Goal: Transaction & Acquisition: Purchase product/service

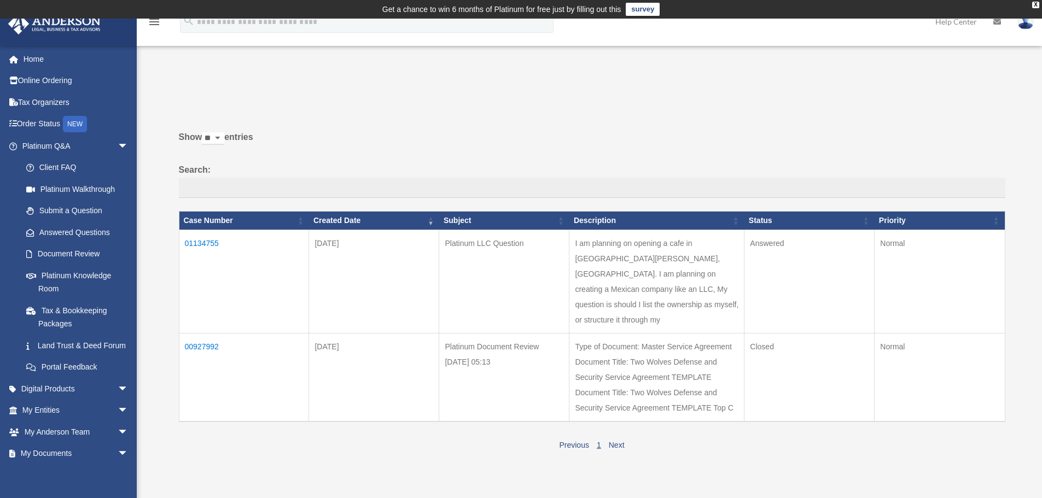
click at [213, 242] on td "01134755" at bounding box center [244, 281] width 130 height 103
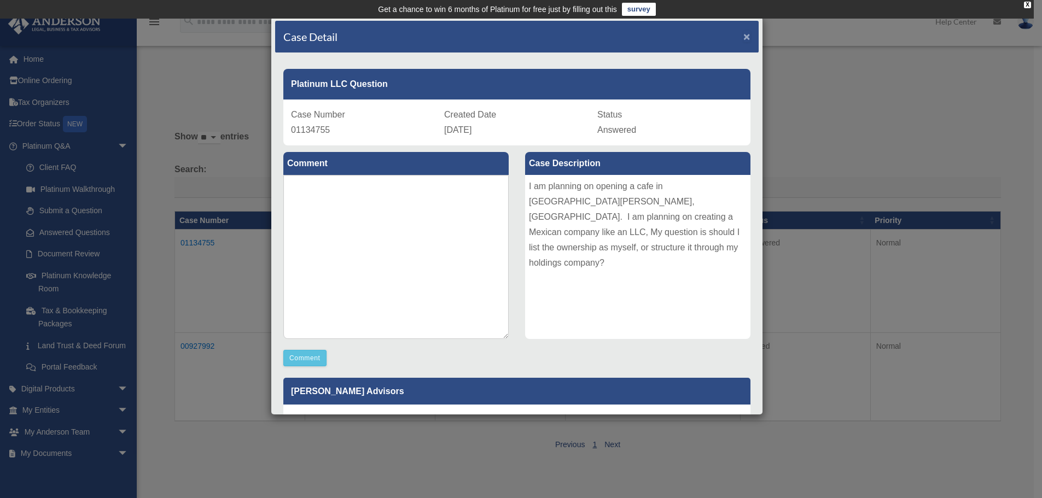
click at [743, 35] on span "×" at bounding box center [746, 36] width 7 height 13
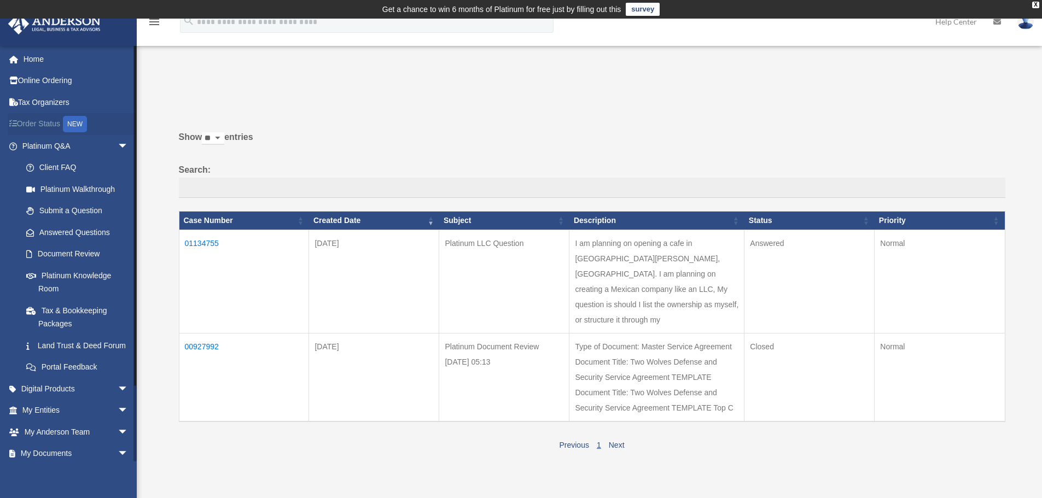
click at [51, 125] on link "Order Status NEW" at bounding box center [76, 124] width 137 height 22
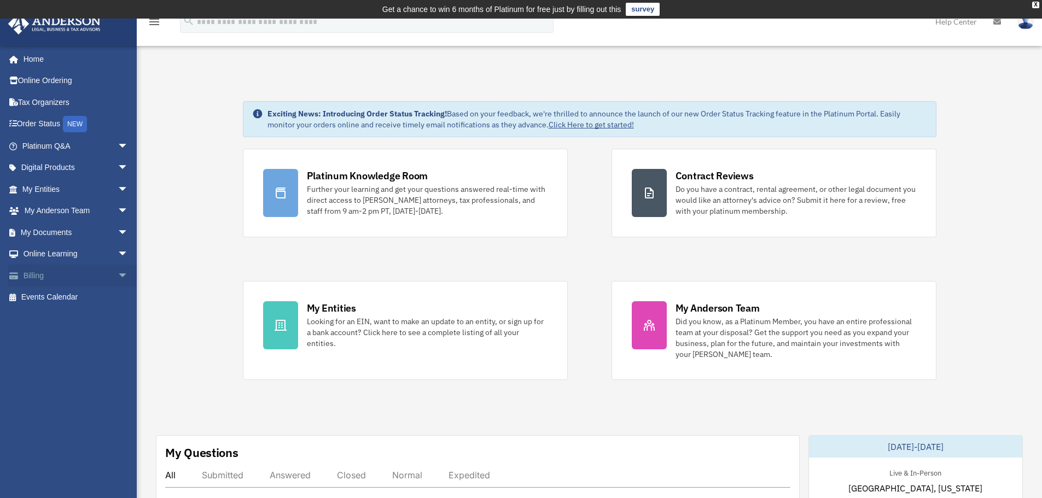
click at [60, 277] on link "Billing arrow_drop_down" at bounding box center [76, 276] width 137 height 22
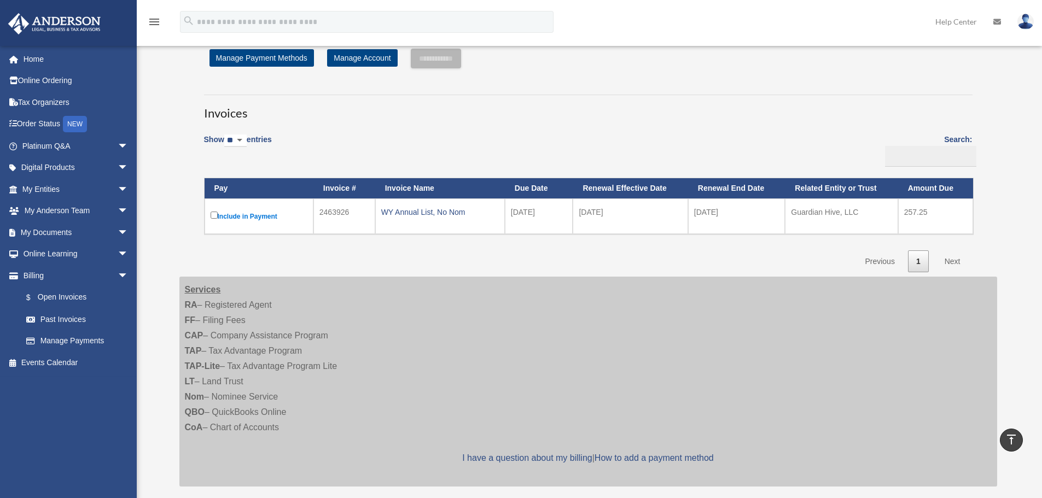
scroll to position [34, 0]
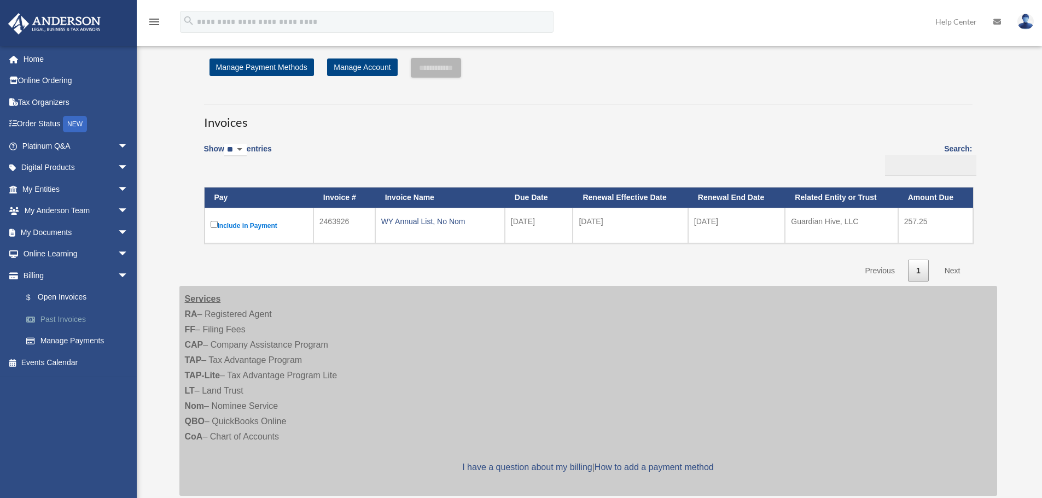
click at [71, 318] on link "Past Invoices" at bounding box center [80, 320] width 130 height 22
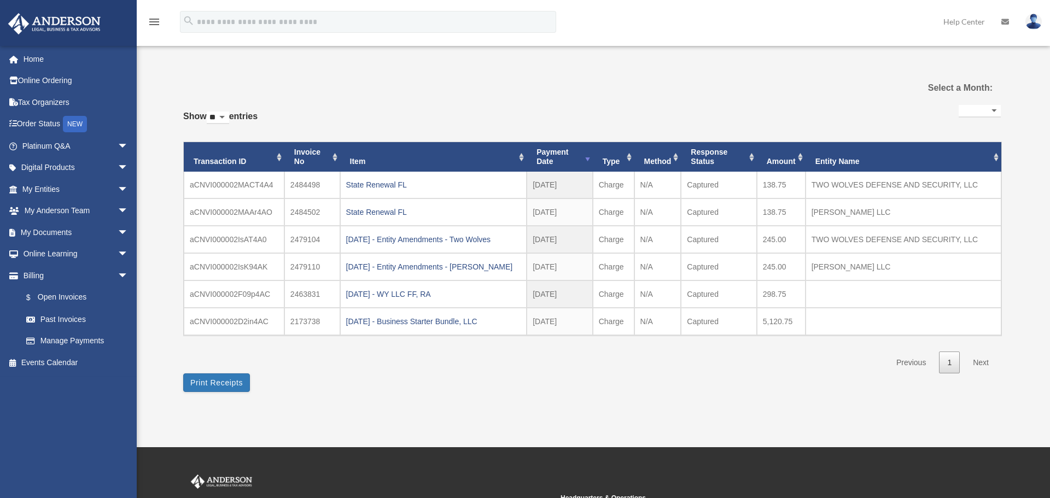
select select
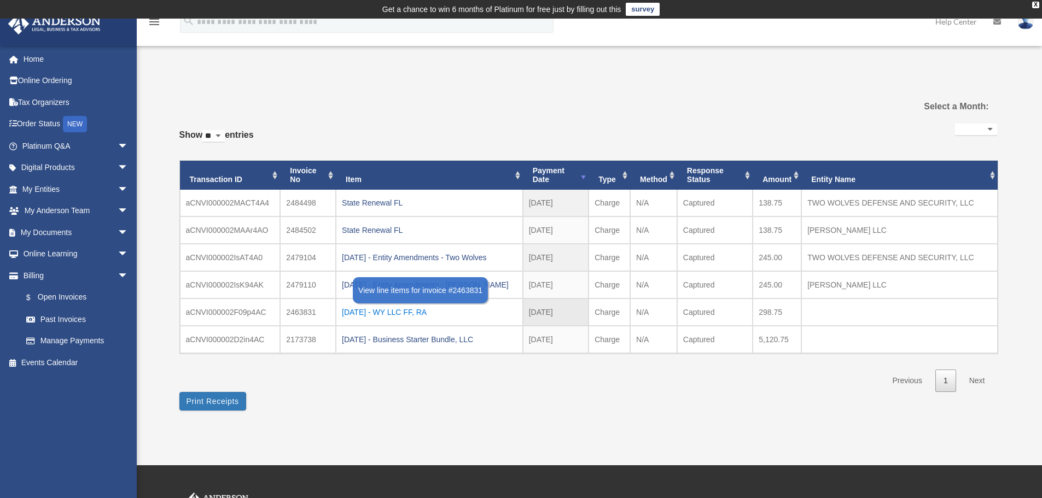
click at [397, 313] on div "2025.04.01 - WY LLC FF, RA" at bounding box center [429, 312] width 175 height 15
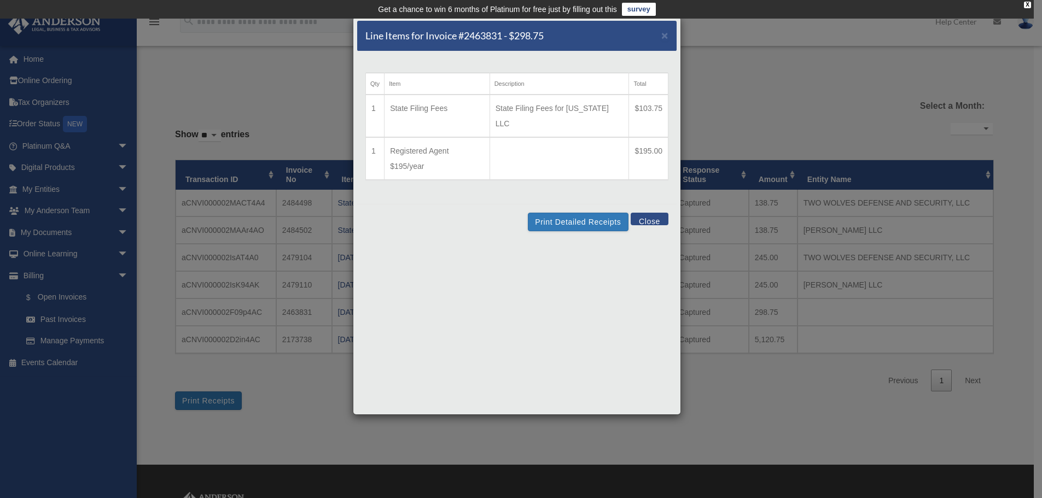
click at [656, 213] on button "Close" at bounding box center [650, 219] width 38 height 13
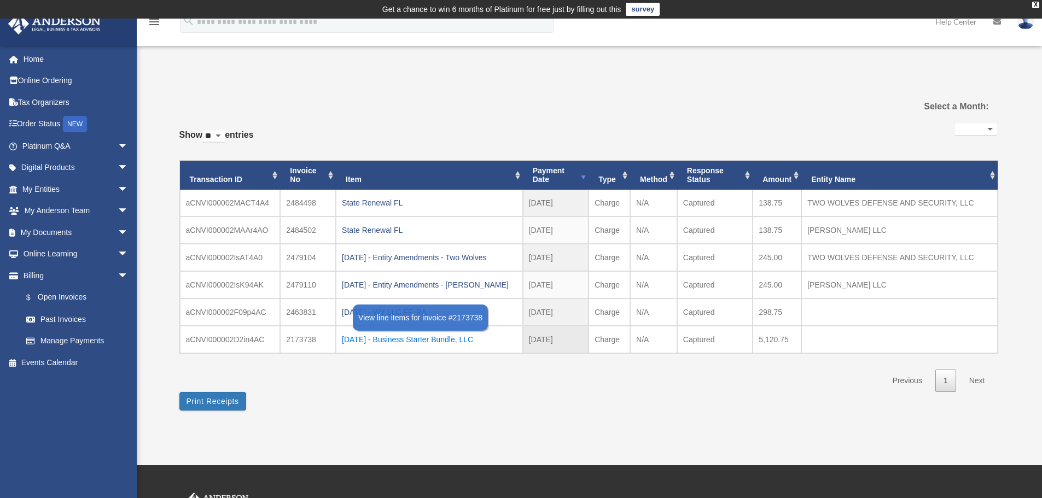
click at [435, 341] on div "2025.03.25 - Business Starter Bundle, LLC" at bounding box center [429, 339] width 175 height 15
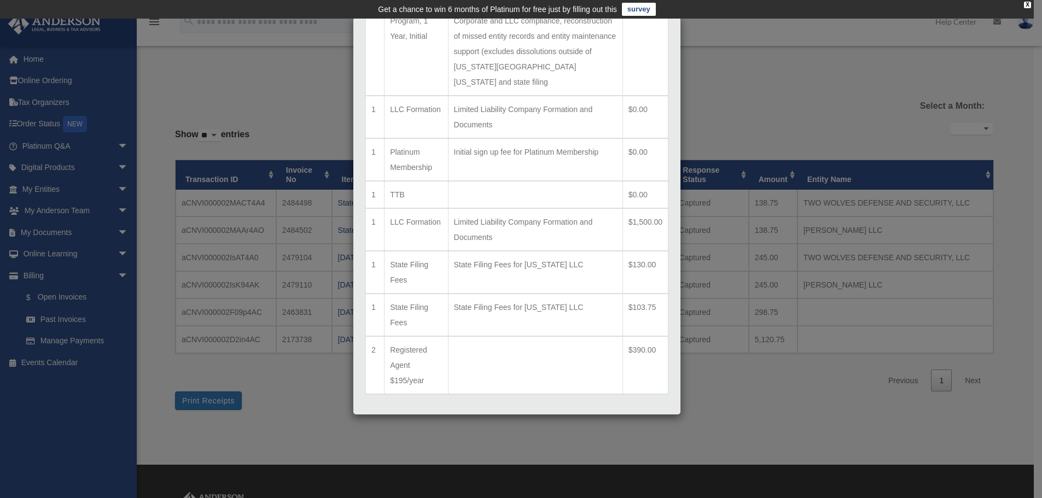
scroll to position [262, 0]
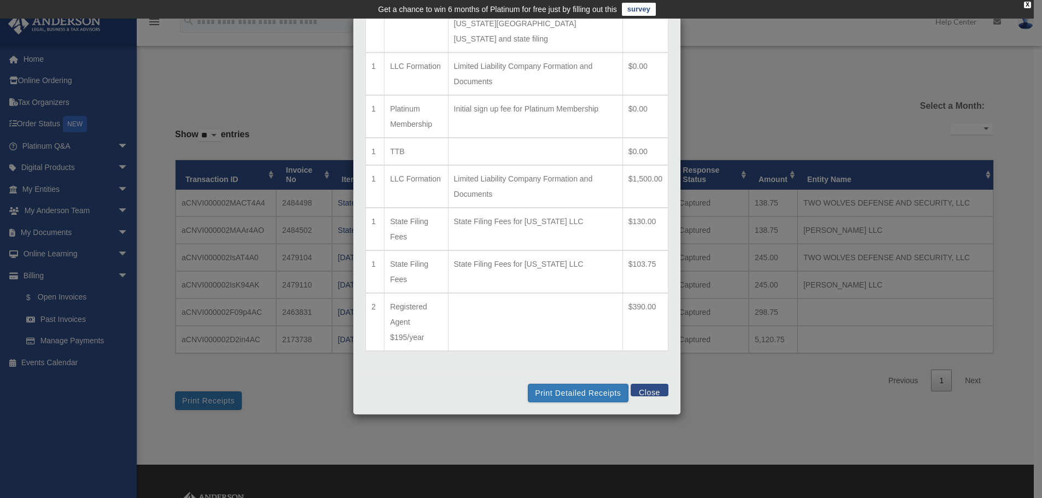
click at [650, 391] on button "Close" at bounding box center [650, 390] width 38 height 13
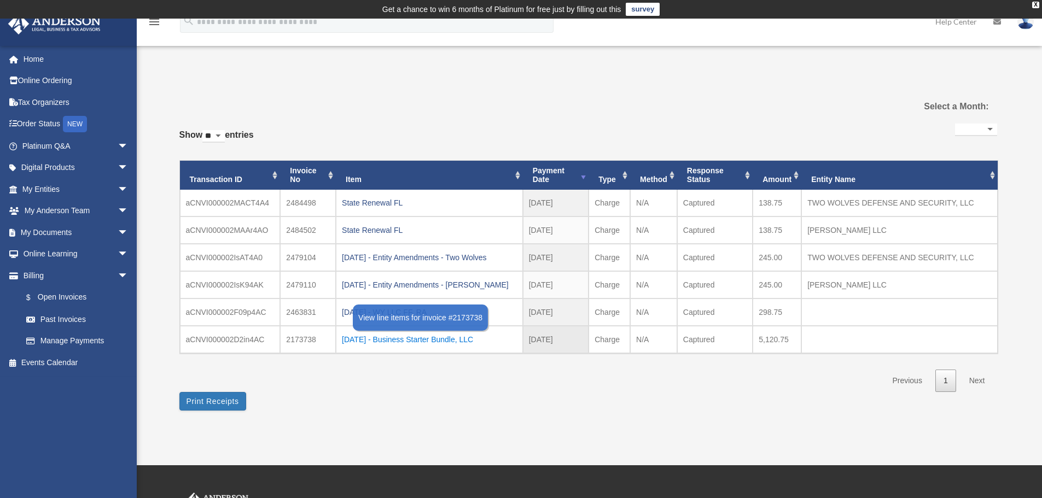
click at [409, 342] on div "2025.03.25 - Business Starter Bundle, LLC" at bounding box center [429, 339] width 175 height 15
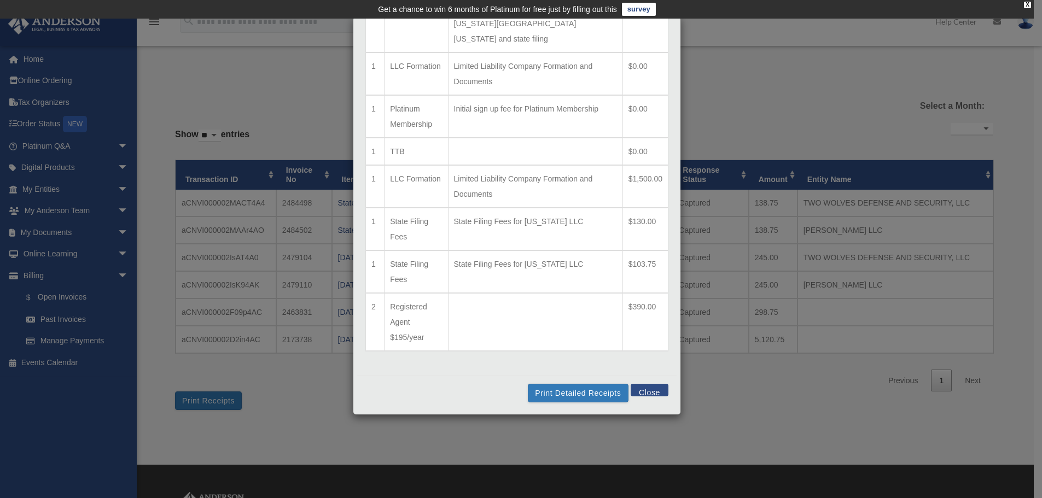
click at [631, 388] on button "Close" at bounding box center [650, 390] width 38 height 13
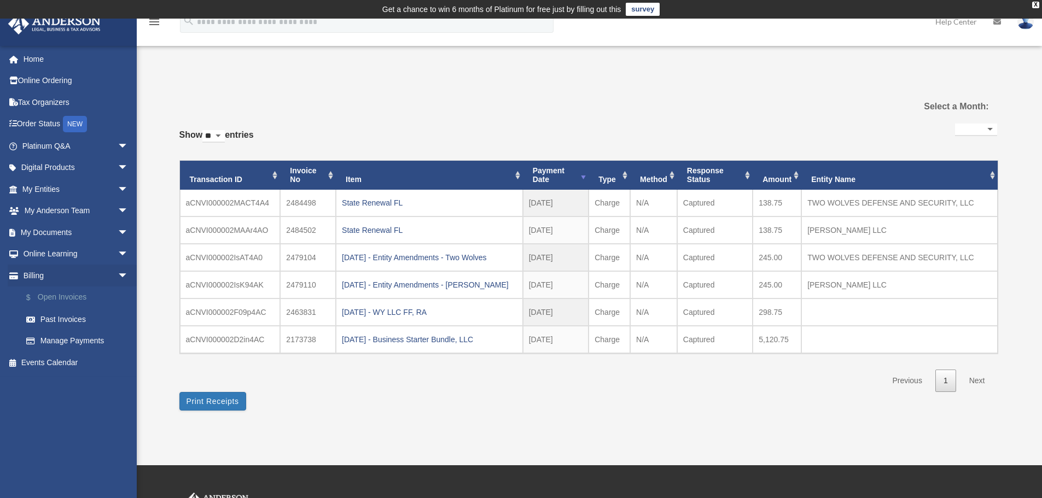
click at [65, 297] on link "$ Open Invoices" at bounding box center [80, 298] width 130 height 22
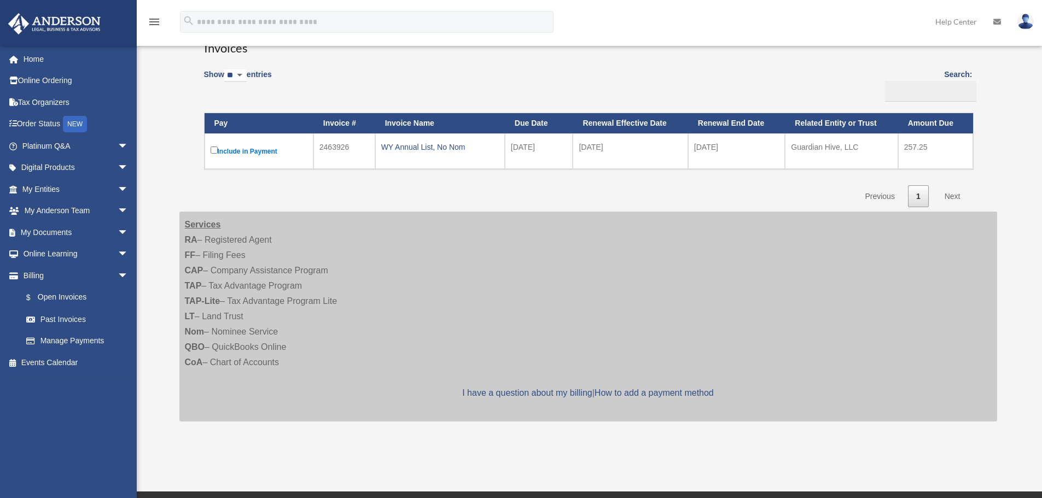
scroll to position [109, 0]
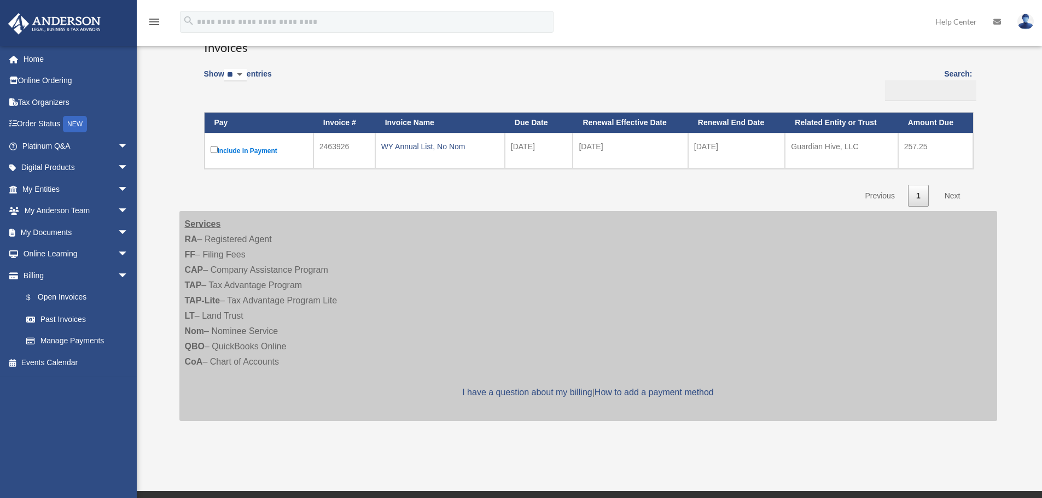
click at [255, 148] on label "Include in Payment" at bounding box center [259, 151] width 97 height 14
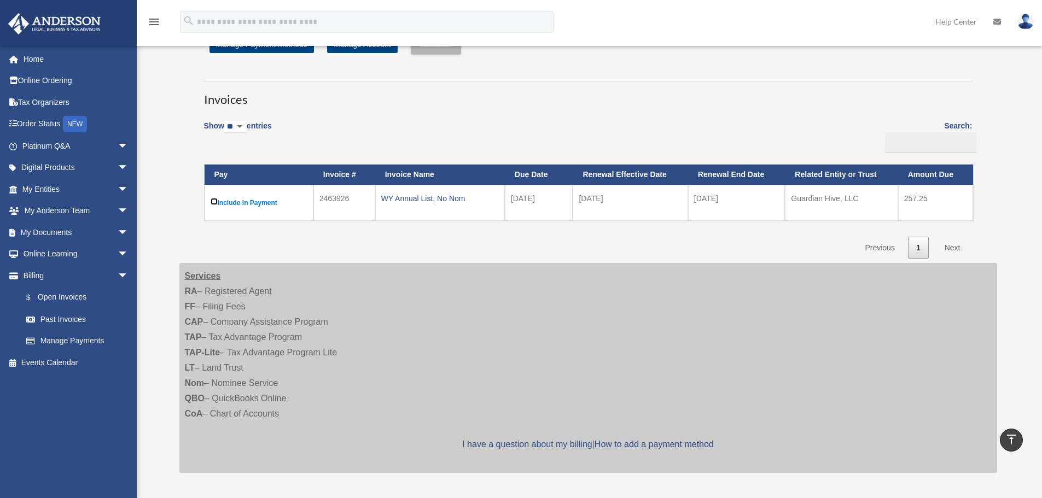
scroll to position [34, 0]
